Goal: Transaction & Acquisition: Book appointment/travel/reservation

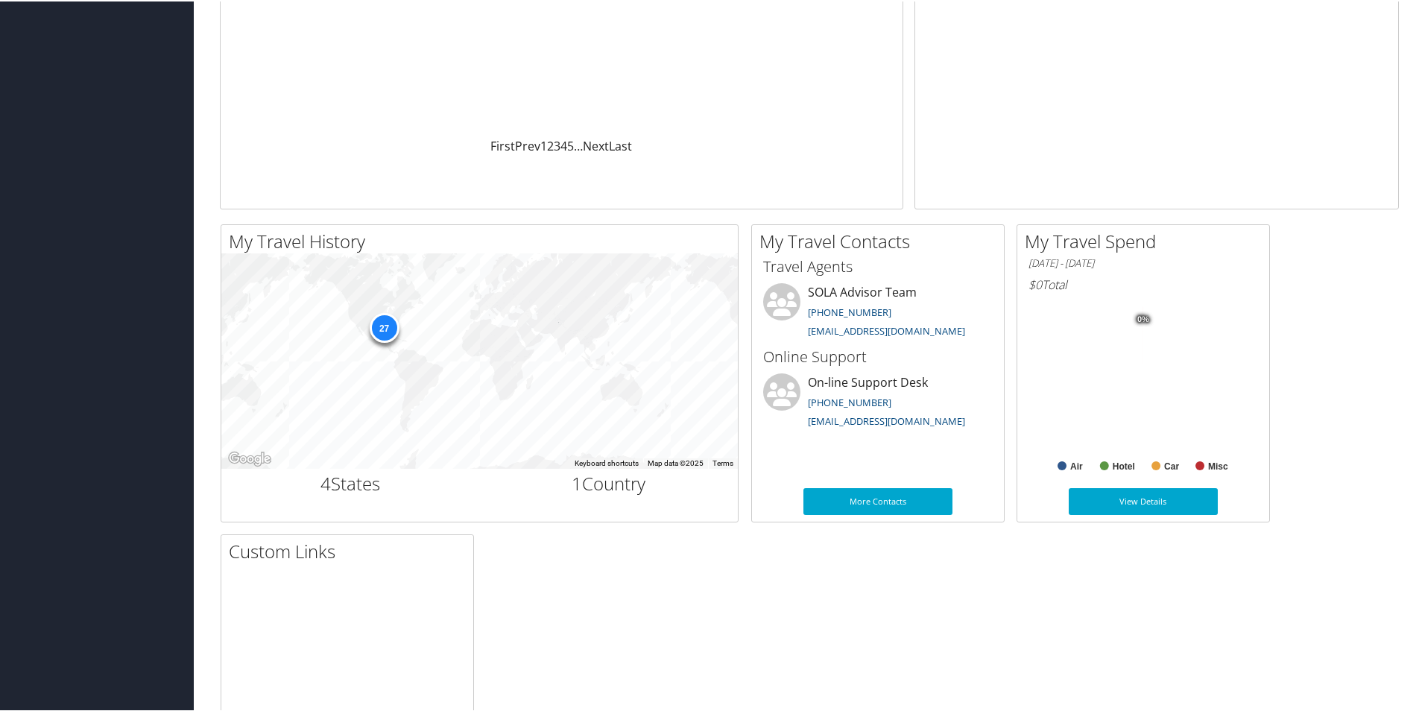
scroll to position [281, 0]
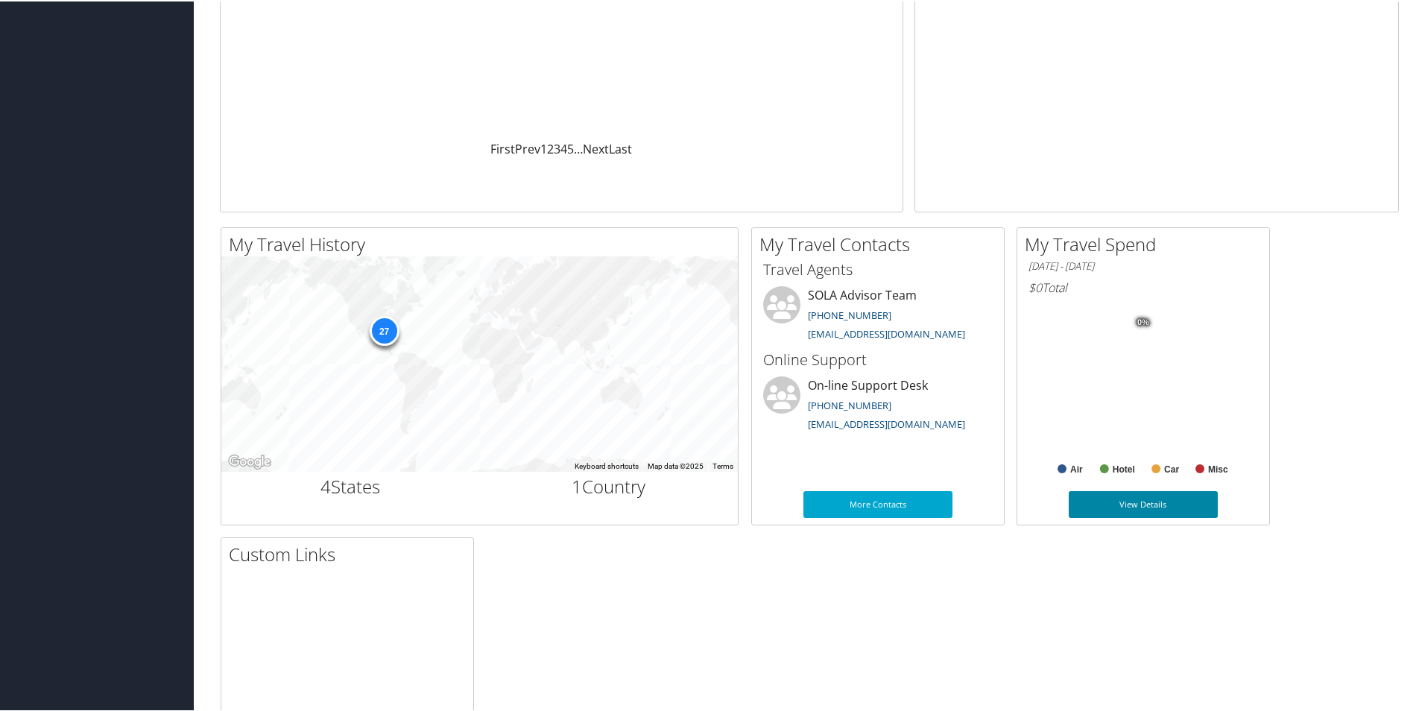
click at [1137, 504] on link "View Details" at bounding box center [1142, 503] width 149 height 27
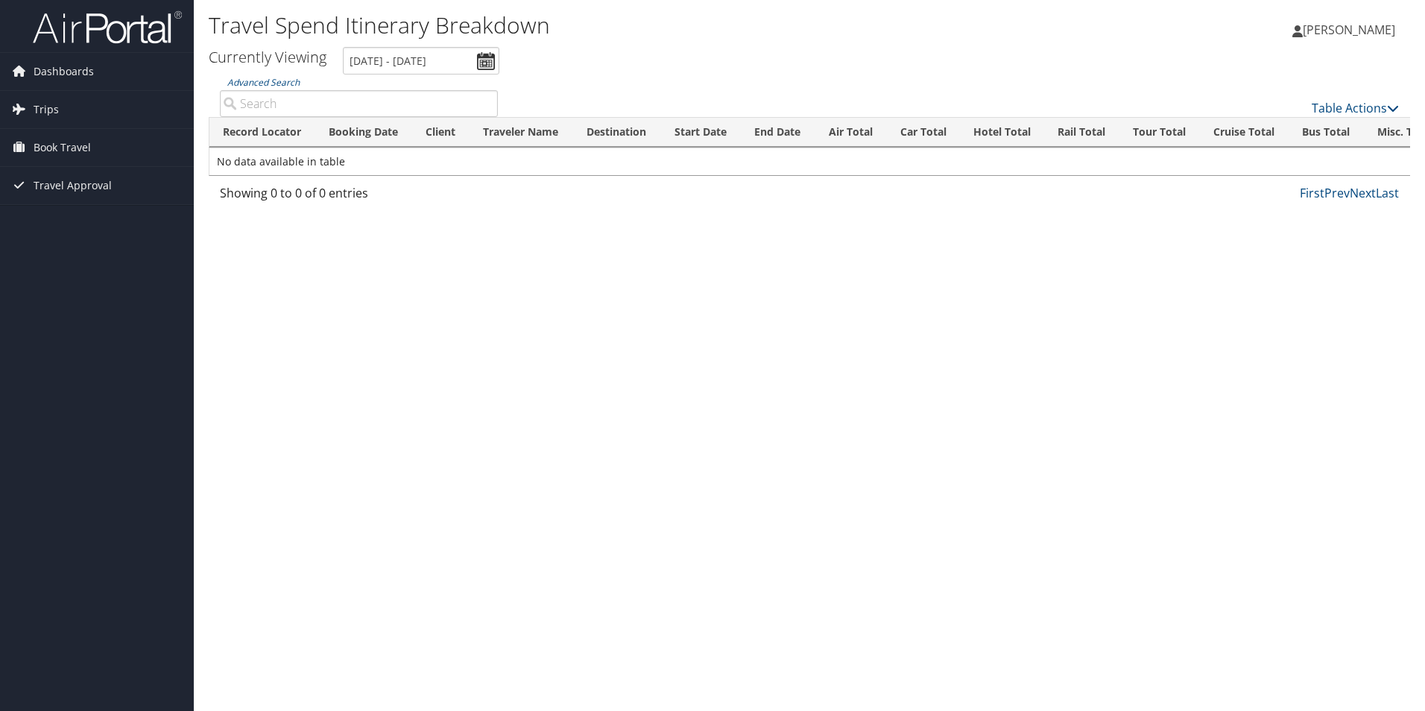
click at [713, 48] on ul "Currently Viewing [DATE] - [DATE]" at bounding box center [801, 61] width 1218 height 28
click at [1308, 31] on span "[PERSON_NAME]" at bounding box center [1348, 30] width 92 height 16
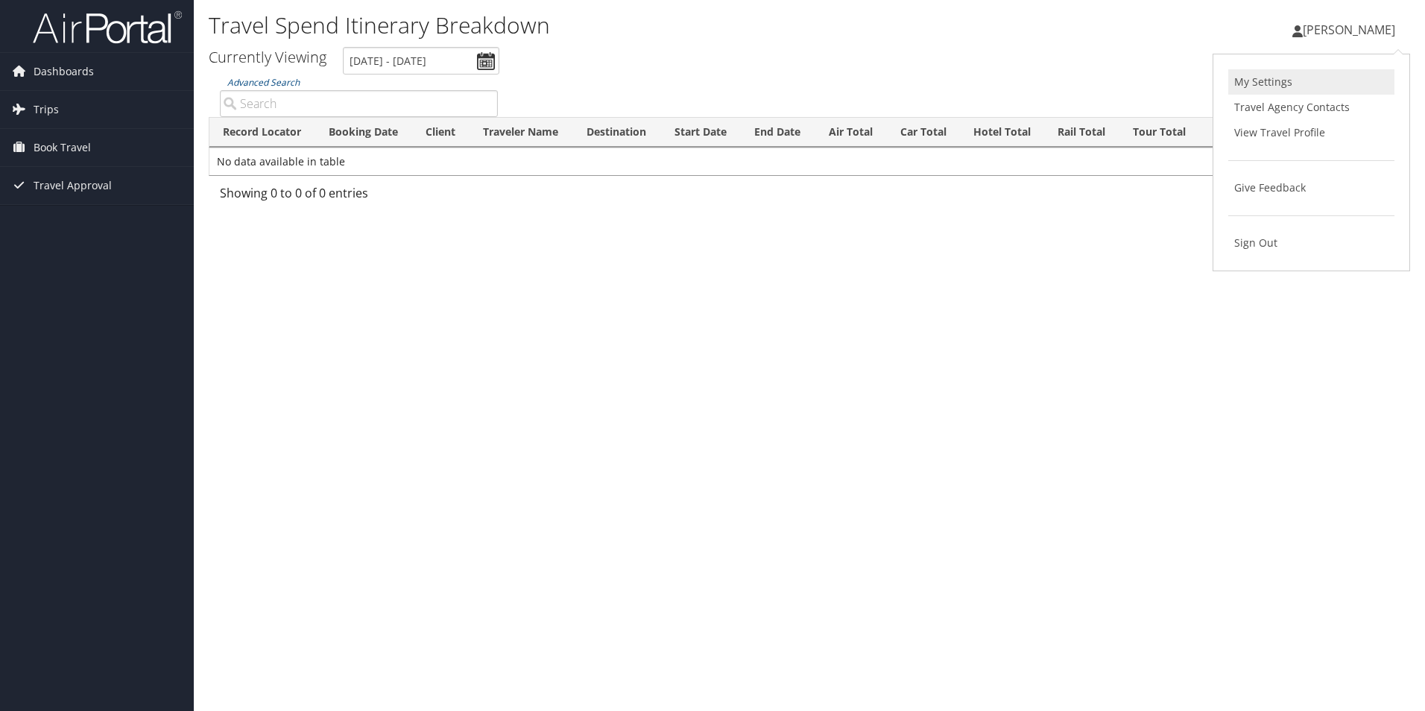
click at [1282, 77] on link "My Settings" at bounding box center [1311, 81] width 166 height 25
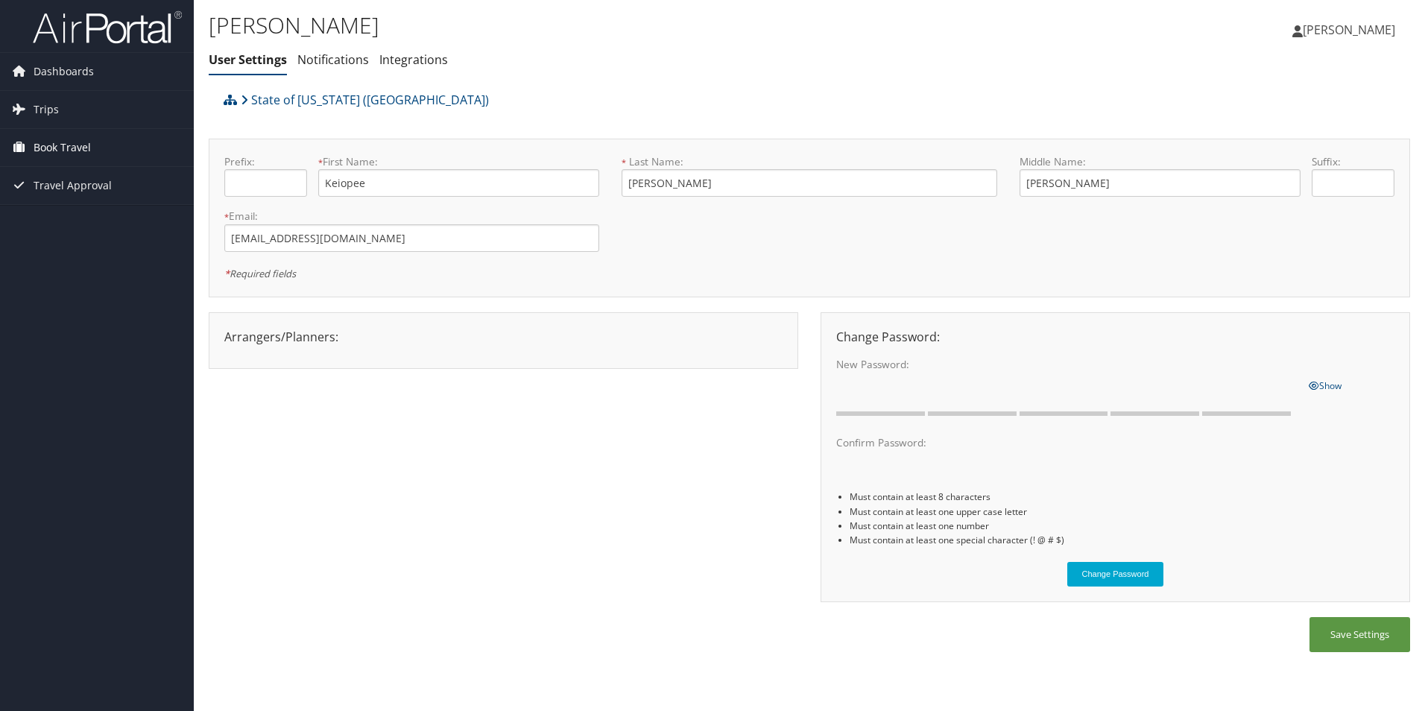
click at [60, 145] on span "Book Travel" at bounding box center [62, 147] width 57 height 37
click at [57, 195] on link "Book/Manage Online Trips" at bounding box center [97, 200] width 194 height 22
